Goal: Transaction & Acquisition: Purchase product/service

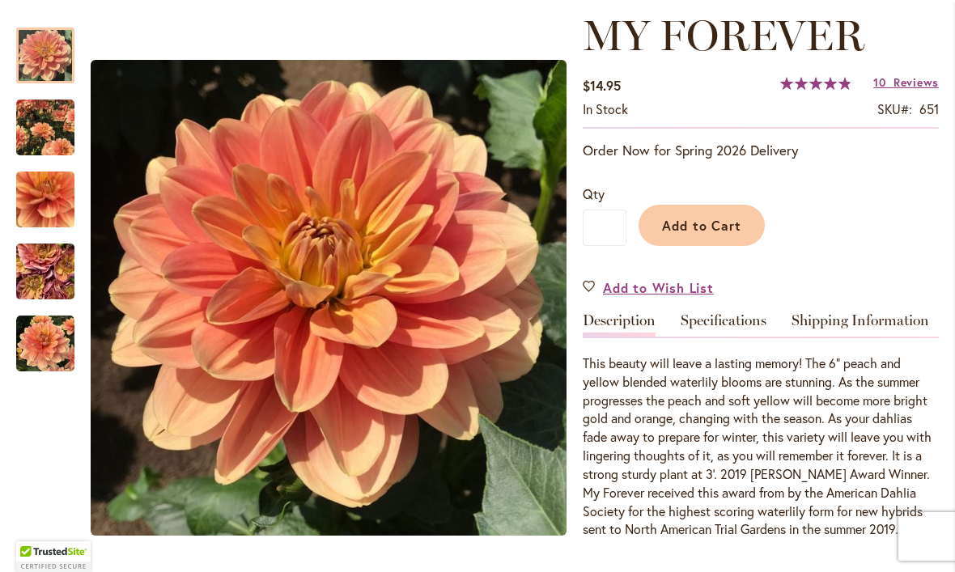
scroll to position [204, 0]
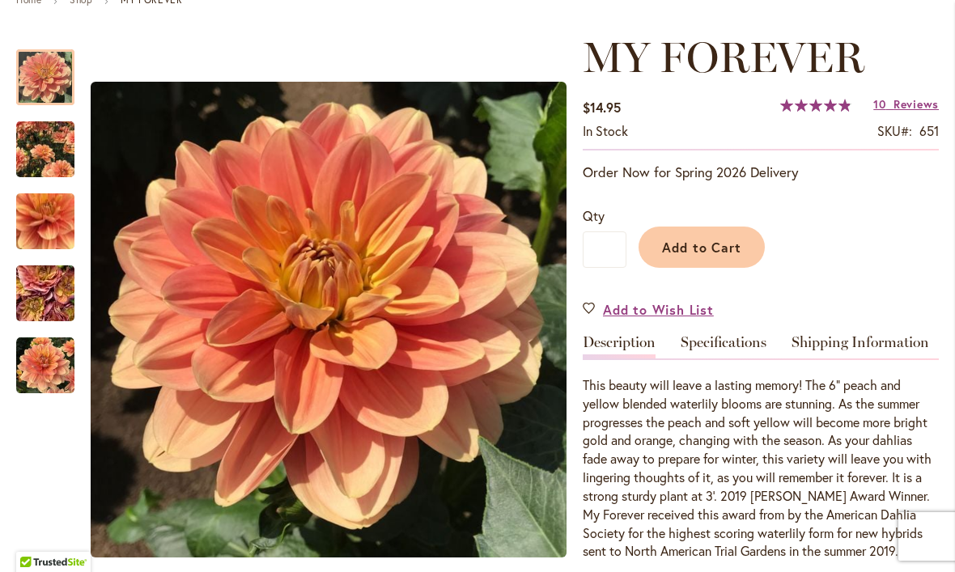
click at [795, 214] on div "Add to Cart" at bounding box center [782, 243] width 312 height 74
click at [646, 308] on span "Add to Wish List" at bounding box center [658, 309] width 111 height 19
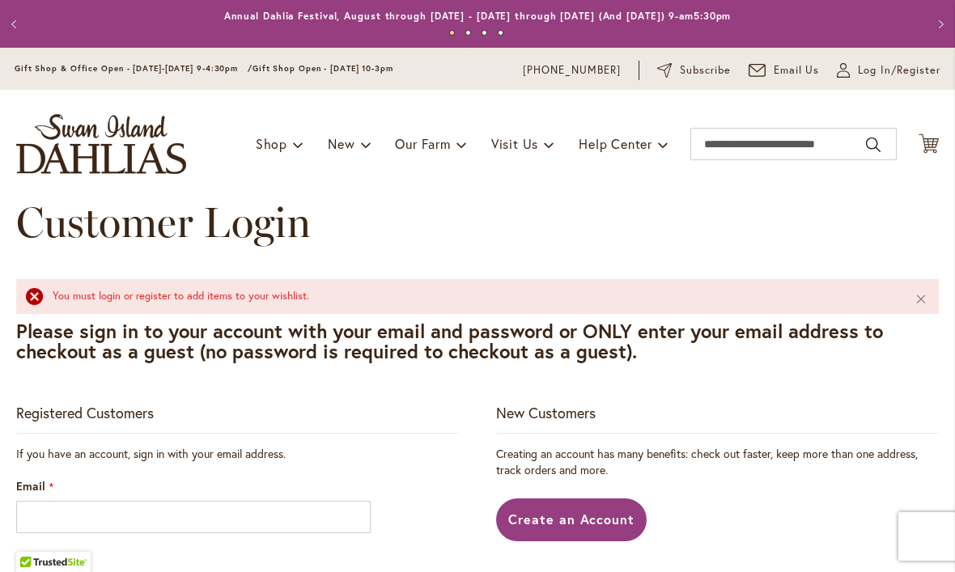
scroll to position [250, 0]
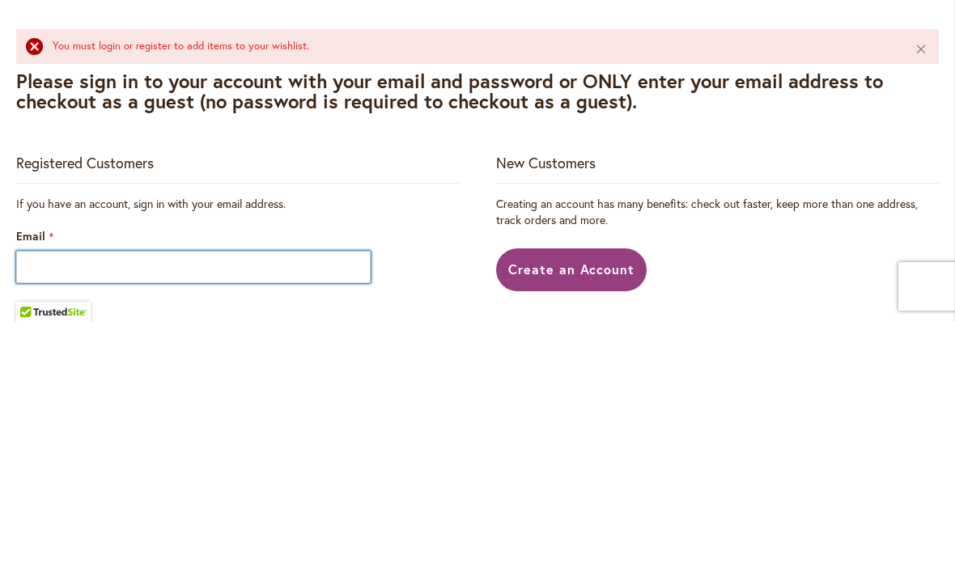
type input "**********"
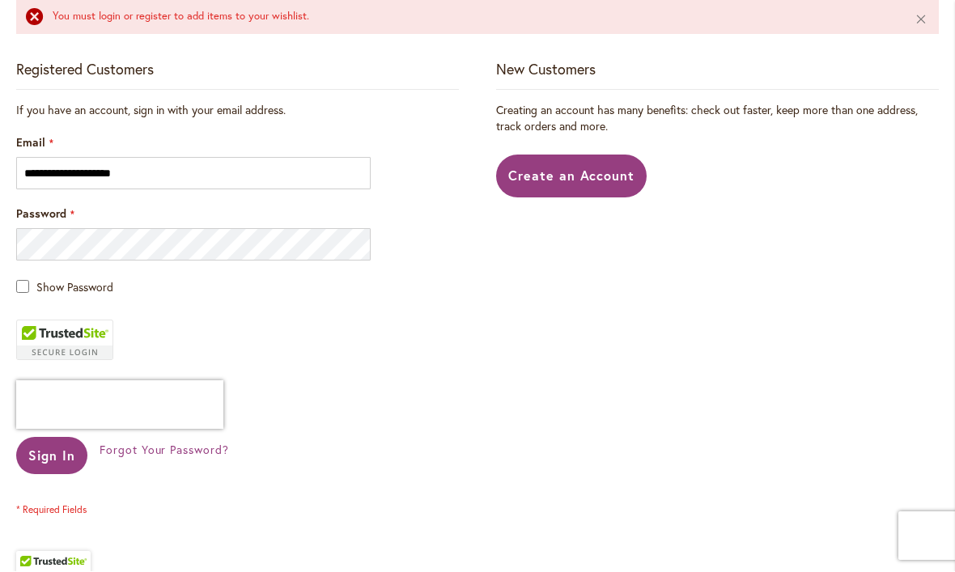
scroll to position [344, 0]
click at [44, 460] on span "Sign In" at bounding box center [51, 455] width 47 height 17
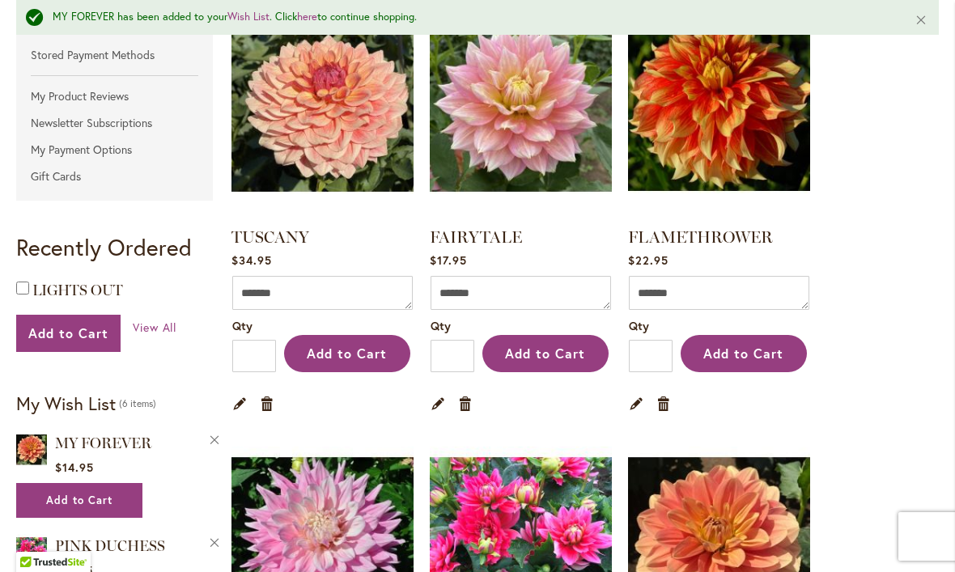
scroll to position [397, 0]
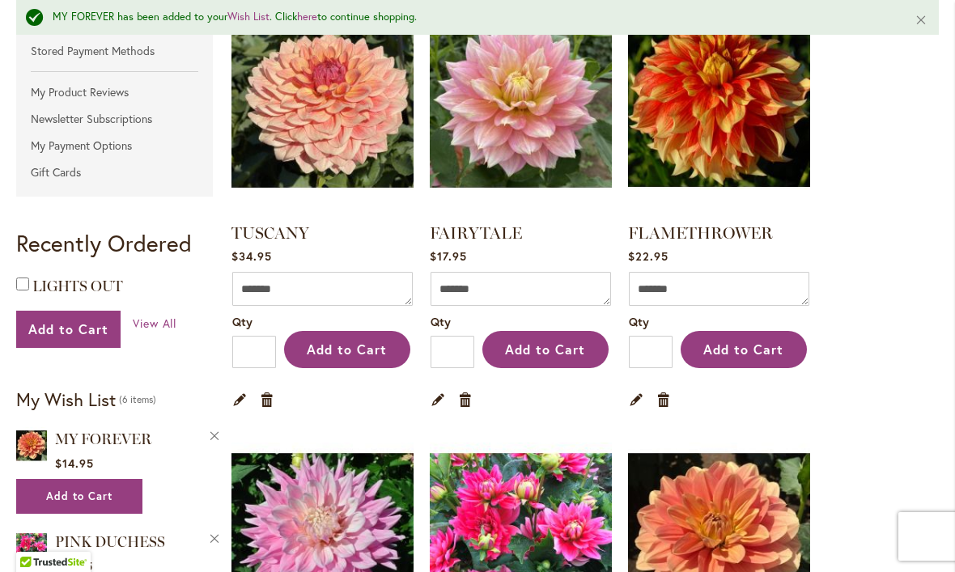
click at [669, 401] on link "Remove item" at bounding box center [663, 399] width 15 height 18
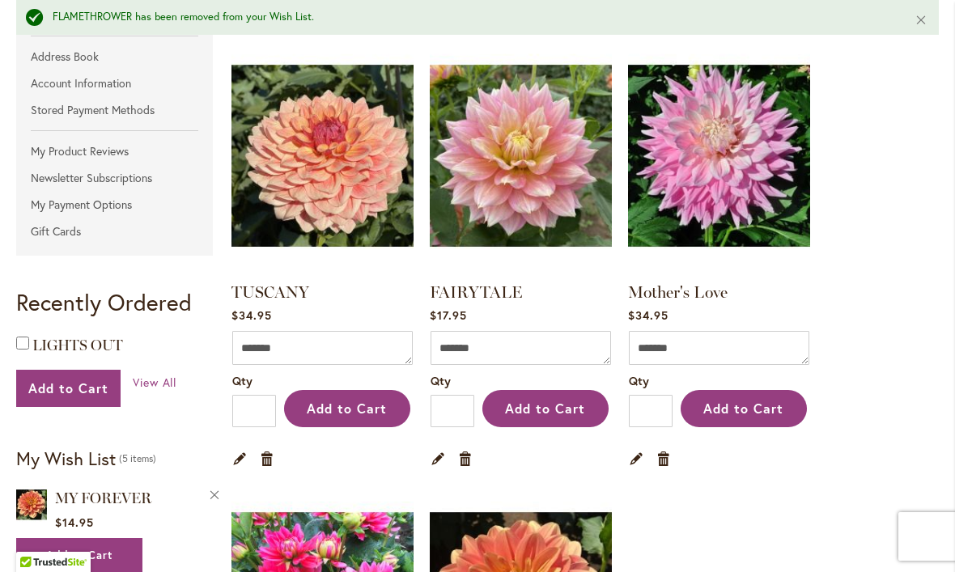
scroll to position [339, 0]
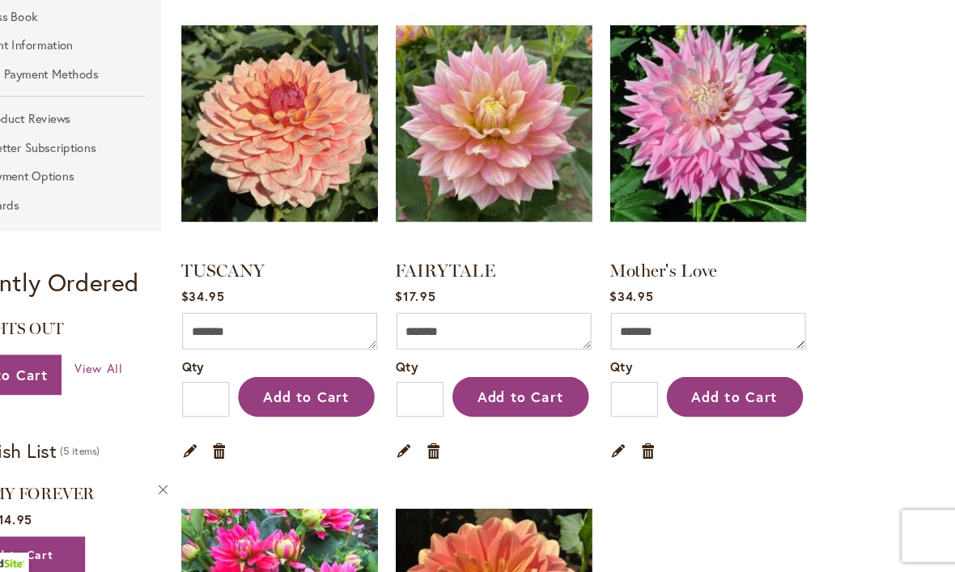
click at [260, 448] on link "Remove item" at bounding box center [267, 457] width 15 height 18
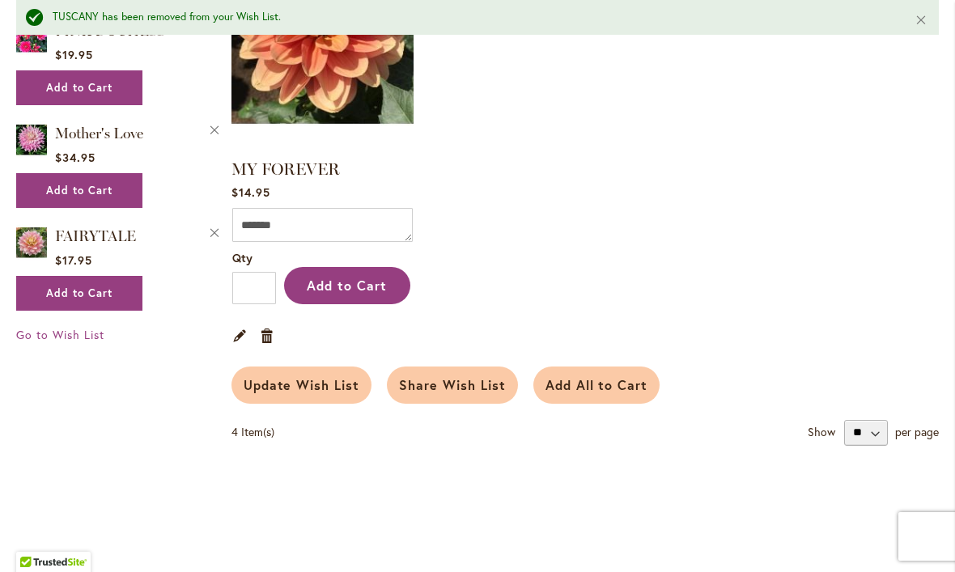
scroll to position [917, 0]
